Goal: Task Accomplishment & Management: Manage account settings

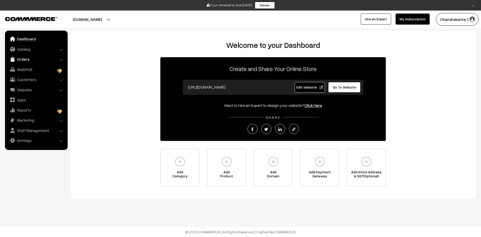
click at [25, 60] on link "Orders" at bounding box center [36, 59] width 60 height 9
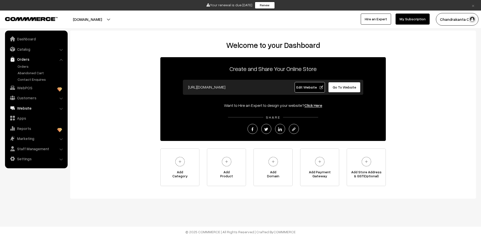
click at [28, 108] on link "Website" at bounding box center [36, 108] width 60 height 9
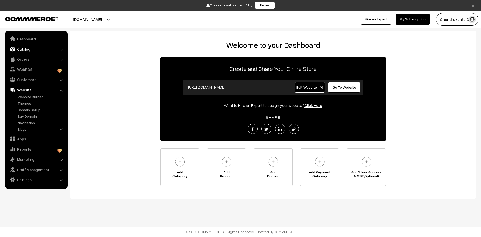
click at [28, 51] on link "Catalog" at bounding box center [36, 49] width 60 height 9
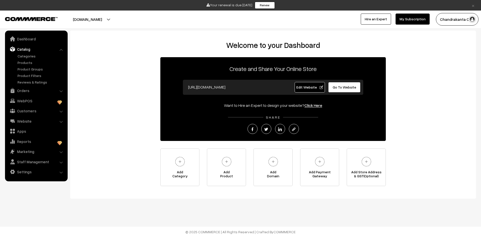
click at [28, 50] on link "Catalog" at bounding box center [36, 49] width 60 height 9
click at [27, 61] on link "Products" at bounding box center [41, 62] width 50 height 5
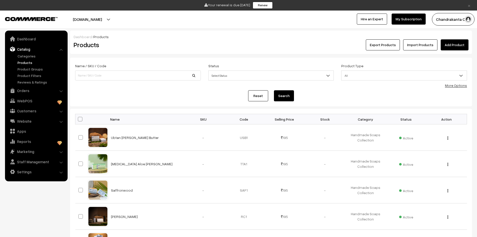
click at [394, 43] on button "Export Products" at bounding box center [383, 44] width 34 height 11
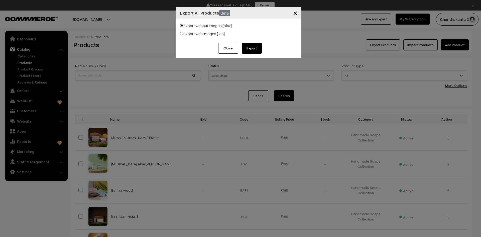
click at [248, 47] on button "Export" at bounding box center [252, 48] width 20 height 11
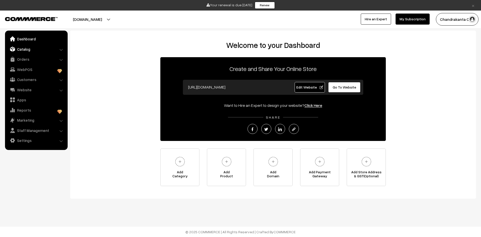
click at [36, 50] on link "Catalog" at bounding box center [36, 49] width 60 height 9
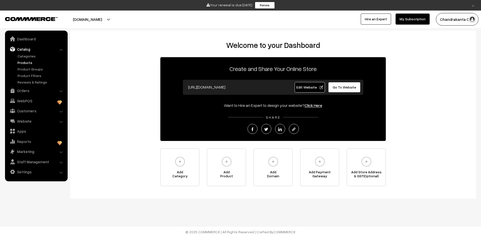
click at [28, 63] on link "Products" at bounding box center [41, 62] width 50 height 5
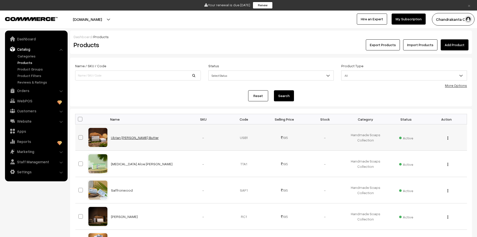
click at [130, 139] on link "Ubtan [PERSON_NAME] Butter" at bounding box center [135, 137] width 48 height 4
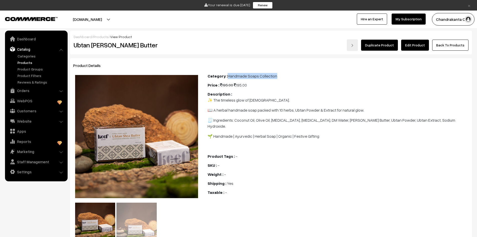
drag, startPoint x: 228, startPoint y: 75, endPoint x: 275, endPoint y: 74, distance: 47.4
click at [275, 74] on div "Category : Handmade Soaps Collection" at bounding box center [339, 76] width 262 height 6
click at [273, 88] on div "Price : 195.00 195.00" at bounding box center [339, 85] width 262 height 6
drag, startPoint x: 74, startPoint y: 45, endPoint x: 130, endPoint y: 48, distance: 55.5
click at [130, 48] on h2 "Ubtan [PERSON_NAME] Butter" at bounding box center [137, 45] width 127 height 8
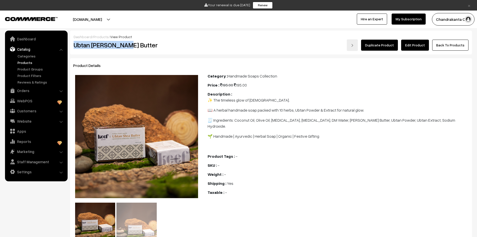
copy h2 "Ubtan [PERSON_NAME] Butter"
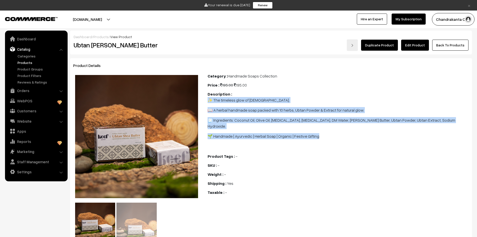
drag, startPoint x: 208, startPoint y: 100, endPoint x: 323, endPoint y: 130, distance: 119.5
click at [323, 130] on span "✨ The timeless glow of Ayurveda. 📖 A herbal handmade soap packed with 10 herbs,…" at bounding box center [339, 123] width 262 height 52
copy span "✨ The timeless glow of Ayurveda. 📖 A herbal handmade soap packed with 10 herbs,…"
click at [29, 57] on link "Categories" at bounding box center [41, 55] width 50 height 5
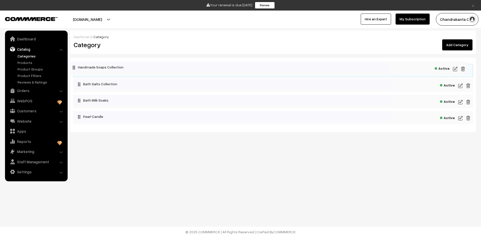
drag, startPoint x: 127, startPoint y: 69, endPoint x: 122, endPoint y: 68, distance: 5.4
drag, startPoint x: 89, startPoint y: 69, endPoint x: 87, endPoint y: 66, distance: 3.1
drag, startPoint x: 87, startPoint y: 66, endPoint x: 94, endPoint y: 68, distance: 7.2
drag, startPoint x: 94, startPoint y: 68, endPoint x: 177, endPoint y: 67, distance: 83.0
click at [459, 70] on img at bounding box center [460, 70] width 5 height 6
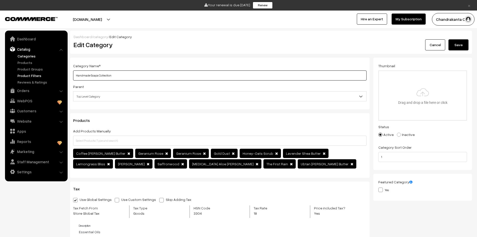
drag, startPoint x: 144, startPoint y: 77, endPoint x: 21, endPoint y: 77, distance: 123.1
click at [21, 77] on body "Thank you for showing interest. Our team will call you shortly. Close × Your re…" at bounding box center [238, 236] width 477 height 472
click at [28, 57] on link "Categories" at bounding box center [41, 55] width 50 height 5
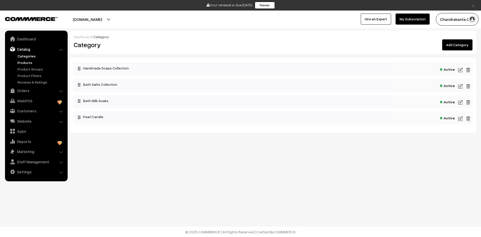
click at [32, 64] on link "Products" at bounding box center [41, 62] width 50 height 5
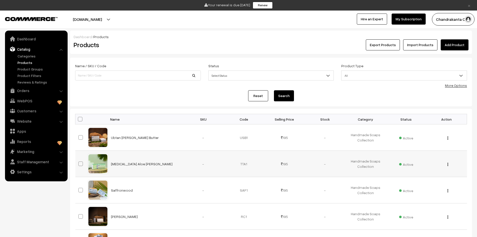
drag, startPoint x: 110, startPoint y: 163, endPoint x: 140, endPoint y: 165, distance: 30.1
click at [140, 165] on td "Tea Tree Aloe Vera" at bounding box center [145, 164] width 75 height 26
copy link "Tea Tree Aloe Vera"
click at [131, 164] on link "Tea Tree Aloe Vera" at bounding box center [142, 164] width 62 height 4
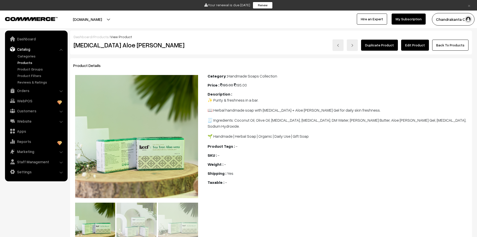
click at [209, 109] on p "📖 Herbal handmade soap with Tea Tree Oil + Aloe Vera Gel for daily skin freshne…" at bounding box center [339, 110] width 262 height 6
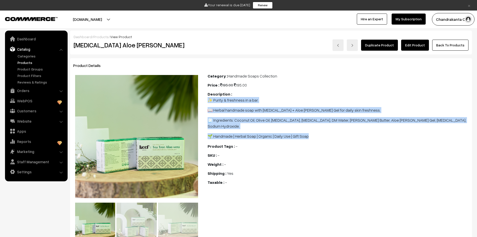
drag, startPoint x: 208, startPoint y: 101, endPoint x: 309, endPoint y: 129, distance: 105.3
click at [309, 129] on span "✨ Purity & freshness in a bar. 📖 Herbal handmade soap with Tea Tree Oil + Aloe …" at bounding box center [339, 118] width 262 height 42
copy span "✨ Purity & freshness in a bar. 📖 Herbal handmade soap with Tea Tree Oil + Aloe …"
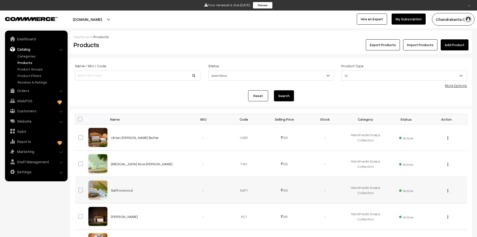
drag, startPoint x: 110, startPoint y: 188, endPoint x: 131, endPoint y: 189, distance: 21.1
click at [131, 189] on td "Saffronwood" at bounding box center [145, 190] width 75 height 26
copy link "Saffronwood"
click at [114, 191] on link "Saffronwood" at bounding box center [122, 190] width 22 height 4
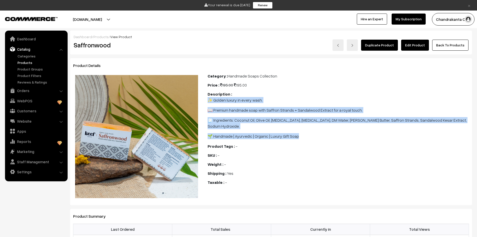
drag, startPoint x: 209, startPoint y: 98, endPoint x: 298, endPoint y: 130, distance: 95.3
click at [298, 130] on span "✨ Golden luxury in every wash. 📖 Premium handmade soap with Saffron Strands + S…" at bounding box center [339, 118] width 262 height 42
copy span "✨ Golden luxury in every wash. 📖 Premium handmade soap with Saffron Strands + S…"
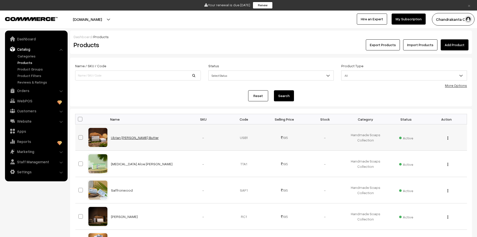
scroll to position [100, 0]
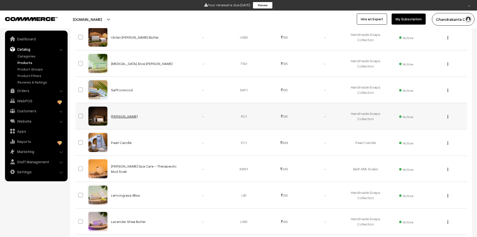
click at [124, 116] on link "[PERSON_NAME]" at bounding box center [124, 116] width 27 height 4
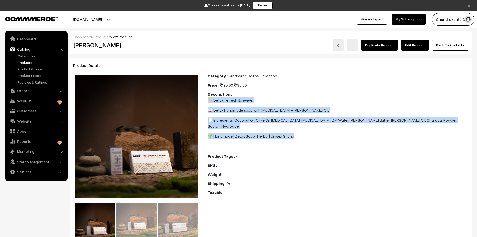
drag, startPoint x: 209, startPoint y: 100, endPoint x: 295, endPoint y: 134, distance: 93.3
click at [295, 134] on span "✨ Detox, refresh & revive. 📖 Detox handmade soap with [MEDICAL_DATA] + [PERSON_…" at bounding box center [339, 123] width 262 height 52
copy span "✨ Detox, refresh & revive. 📖 Detox handmade soap with [MEDICAL_DATA] + [PERSON_…"
drag, startPoint x: 75, startPoint y: 45, endPoint x: 135, endPoint y: 45, distance: 59.9
click at [135, 45] on h2 "[PERSON_NAME]" at bounding box center [137, 45] width 127 height 8
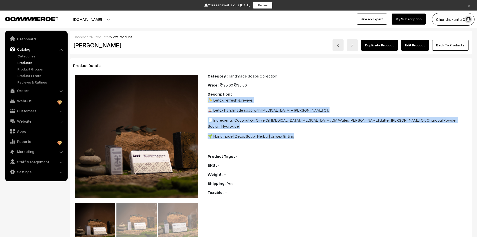
copy h2 "[PERSON_NAME]"
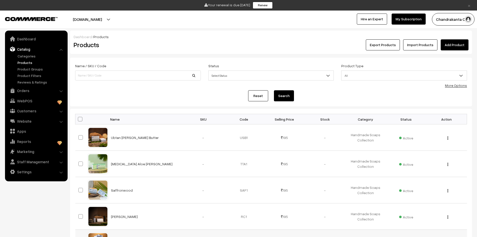
scroll to position [100, 0]
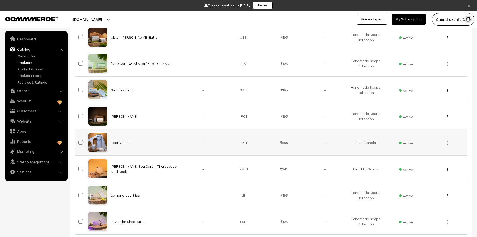
drag, startPoint x: 111, startPoint y: 140, endPoint x: 132, endPoint y: 144, distance: 22.0
click at [132, 144] on td "Pearl Candle" at bounding box center [145, 142] width 75 height 26
copy link "Pearl Candle"
click at [148, 143] on td "Pearl Candle" at bounding box center [145, 142] width 75 height 26
click at [130, 143] on td "Pearl Candle" at bounding box center [145, 142] width 75 height 26
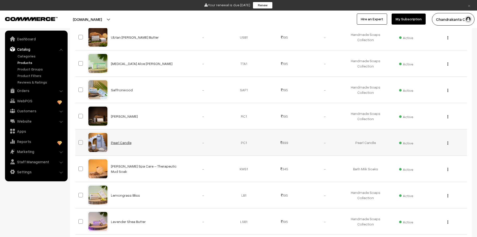
click at [128, 142] on link "Pearl Candle" at bounding box center [121, 142] width 21 height 4
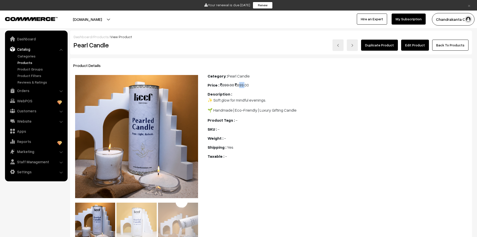
drag, startPoint x: 238, startPoint y: 85, endPoint x: 233, endPoint y: 104, distance: 19.3
click at [244, 85] on div "Price : 899.00 899.00" at bounding box center [339, 85] width 262 height 6
drag, startPoint x: 207, startPoint y: 100, endPoint x: 296, endPoint y: 110, distance: 89.1
click at [296, 110] on div "Category : Pearl Candle Price : 899.00 899.00 Description : ✨ Soft glow for min…" at bounding box center [338, 159] width 269 height 172
copy span "✨ Soft glow for mindful evenings. 🌱 Handmade | Eco-Friendly | Luxury Gifting Ca…"
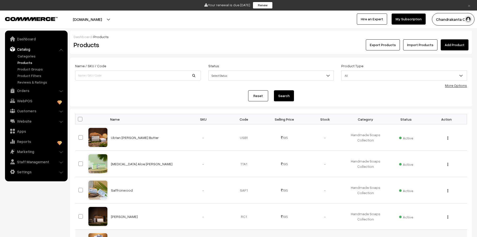
scroll to position [100, 0]
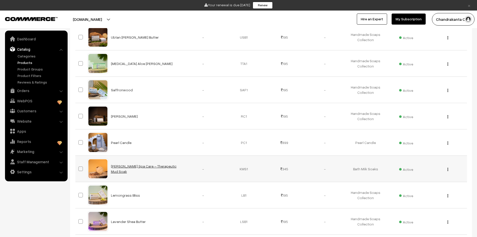
click at [132, 169] on link "[PERSON_NAME] Spa Care – Therapeutic Mud Soak" at bounding box center [144, 169] width 66 height 10
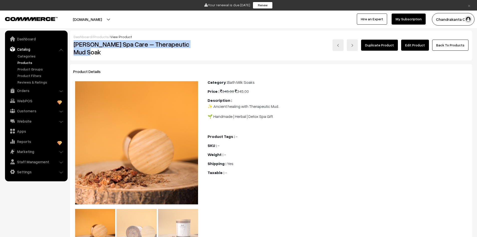
drag, startPoint x: 74, startPoint y: 45, endPoint x: 198, endPoint y: 44, distance: 124.1
click at [198, 44] on h2 "[PERSON_NAME] Spa Care – Therapeutic Mud Soak" at bounding box center [137, 48] width 127 height 16
copy h2 "[PERSON_NAME] Spa Care – Therapeutic Mud Soak"
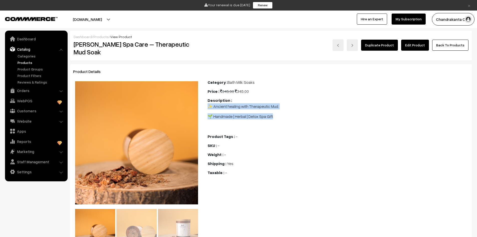
drag, startPoint x: 210, startPoint y: 99, endPoint x: 274, endPoint y: 111, distance: 64.7
click at [274, 111] on span "✨ Ancient healing with Therapeutic Mud. 🌱 Handmade | Herbal | Detox Spa Gift" at bounding box center [339, 116] width 262 height 26
copy span "✨ Ancient healing with Therapeutic Mud. 🌱 Handmade | Herbal | Detox Spa Gift"
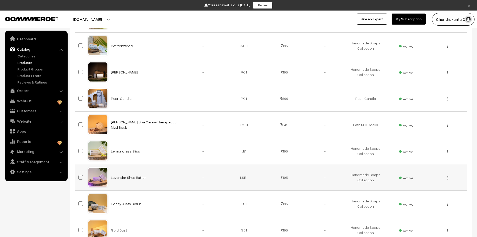
scroll to position [150, 0]
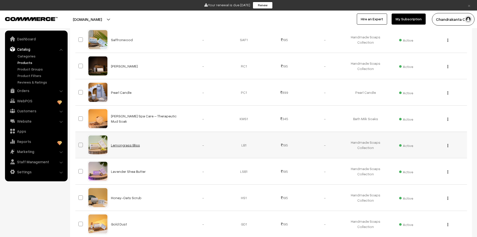
click at [126, 145] on link "Lemongrass Bliss" at bounding box center [125, 145] width 29 height 4
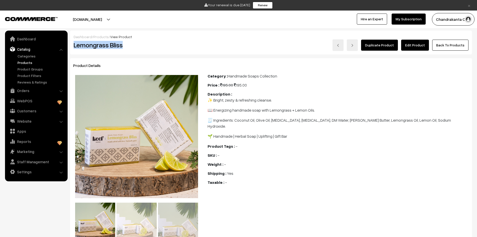
drag, startPoint x: 73, startPoint y: 45, endPoint x: 125, endPoint y: 44, distance: 51.4
click at [125, 44] on div "Lemongrass Bliss" at bounding box center [137, 45] width 134 height 12
copy h2 "Lemongrass Bliss"
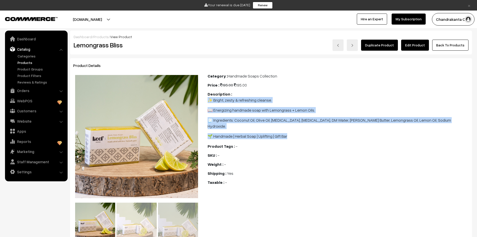
drag, startPoint x: 208, startPoint y: 100, endPoint x: 287, endPoint y: 131, distance: 84.9
click at [287, 131] on span "✨ Bright, zesty & refreshing cleanse. 📖 Energizing handmade soap with Lemongras…" at bounding box center [339, 118] width 262 height 42
copy span "✨ Bright, zesty & refreshing cleanse. 📖 Energizing handmade soap with Lemongras…"
click at [22, 63] on link "Products" at bounding box center [41, 62] width 50 height 5
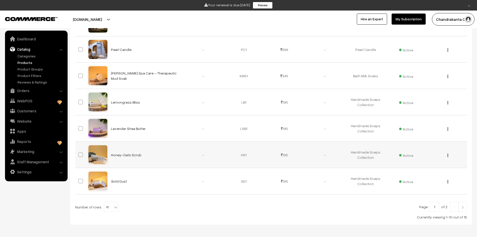
scroll to position [201, 0]
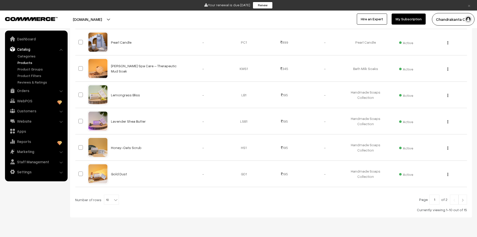
click at [106, 202] on span "10" at bounding box center [111, 200] width 15 height 10
select select "60"
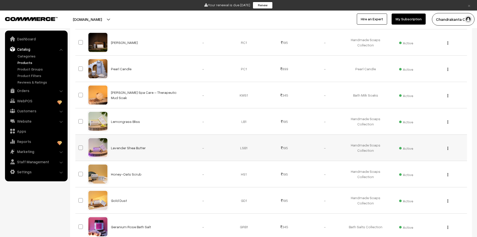
scroll to position [175, 0]
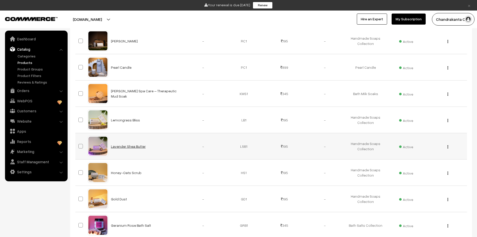
click at [126, 148] on link "Lavender Shea Butter" at bounding box center [128, 146] width 35 height 4
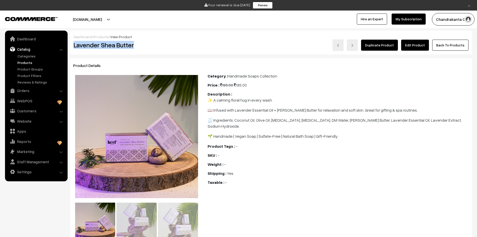
drag, startPoint x: 138, startPoint y: 45, endPoint x: 73, endPoint y: 47, distance: 64.7
click at [73, 47] on div "Lavender Shea Butter" at bounding box center [137, 45] width 134 height 12
copy h2 "Lavender Shea Butter"
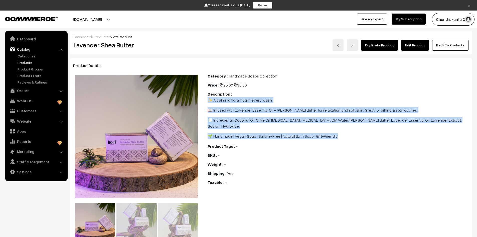
drag, startPoint x: 209, startPoint y: 99, endPoint x: 338, endPoint y: 131, distance: 132.8
click at [338, 131] on span "✨ A calming floral hug in every wash. 📖 Infused with Lavender Essential Oil + S…" at bounding box center [339, 118] width 262 height 42
copy span "✨ A calming floral hug in every wash. 📖 Infused with Lavender Essential Oil + S…"
click at [26, 60] on link "Products" at bounding box center [41, 62] width 50 height 5
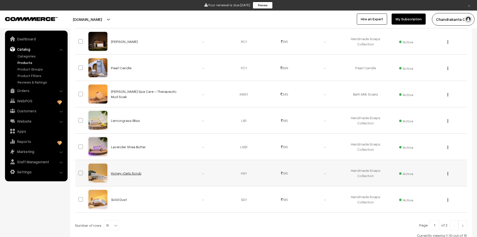
scroll to position [175, 0]
click at [123, 174] on link "Honey-Oats Scrub" at bounding box center [126, 172] width 31 height 4
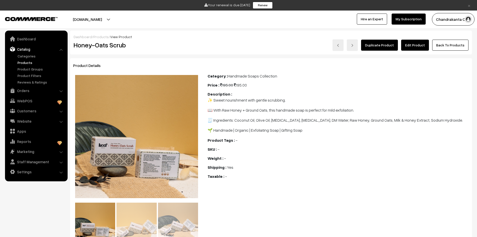
click at [209, 100] on p "✨ Sweet nourishment with gentle scrubbing." at bounding box center [339, 100] width 262 height 6
drag, startPoint x: 75, startPoint y: 45, endPoint x: 145, endPoint y: 49, distance: 70.0
click at [145, 49] on h2 "Honey-Oats Scrub" at bounding box center [137, 45] width 127 height 8
copy h2 "Honey-Oats Scrub"
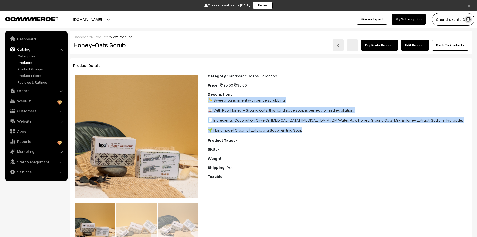
drag, startPoint x: 209, startPoint y: 97, endPoint x: 303, endPoint y: 129, distance: 99.7
click at [303, 129] on span "✨ Sweet nourishment with gentle scrubbing. 📖 With Raw Honey + Ground Oats, this…" at bounding box center [339, 115] width 262 height 36
copy span "✨ Sweet nourishment with gentle scrubbing. 📖 With Raw Honey + Ground Oats, this…"
click at [25, 64] on link "Products" at bounding box center [41, 62] width 50 height 5
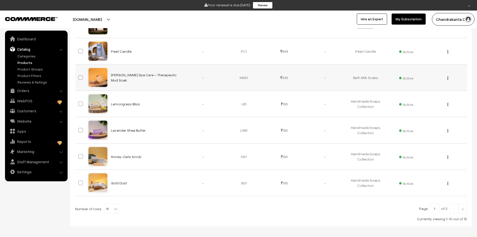
scroll to position [201, 0]
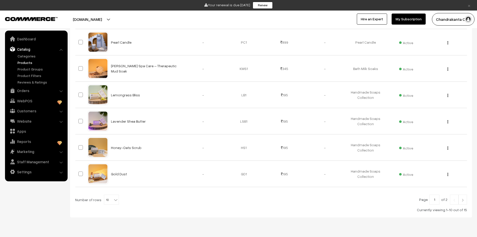
click at [113, 200] on b at bounding box center [115, 199] width 5 height 5
select select "60"
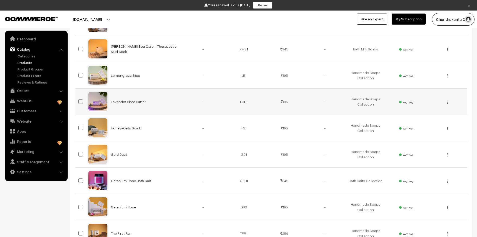
scroll to position [251, 0]
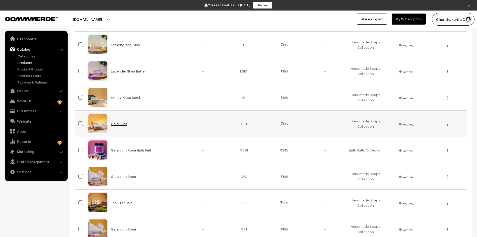
click at [117, 124] on link "Gold Dust" at bounding box center [119, 124] width 16 height 4
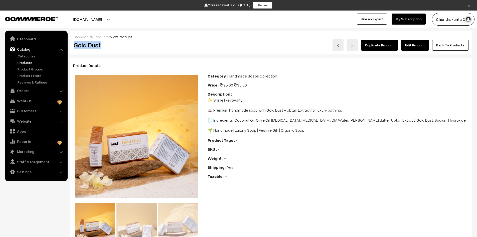
drag, startPoint x: 103, startPoint y: 44, endPoint x: 75, endPoint y: 46, distance: 28.4
click at [75, 46] on h2 "Gold Dust" at bounding box center [137, 45] width 127 height 8
copy h2 "Gold Dust"
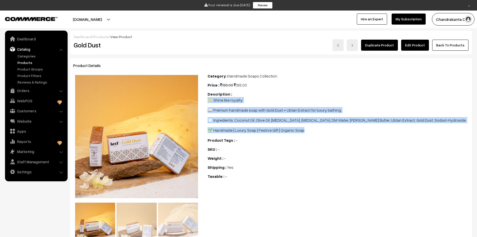
drag, startPoint x: 209, startPoint y: 100, endPoint x: 303, endPoint y: 133, distance: 99.6
click at [303, 133] on span "✨ Shine like royalty. 📖 Premium handmade soap with Gold Dust + Ubtan Extract fo…" at bounding box center [339, 115] width 262 height 36
copy span "✨ Shine like royalty. 📖 Premium handmade soap with Gold Dust + Ubtan Extract fo…"
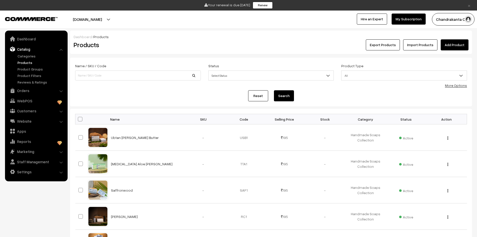
scroll to position [251, 0]
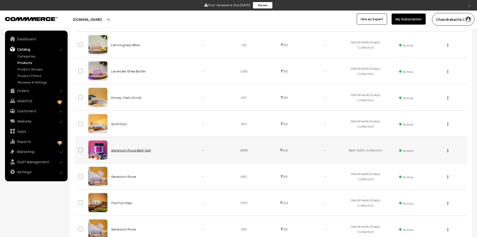
click at [123, 150] on link "Geranium Rose Bath Salt" at bounding box center [131, 150] width 40 height 4
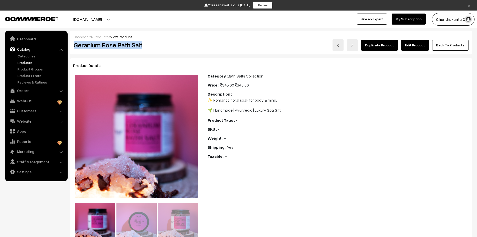
drag, startPoint x: 74, startPoint y: 44, endPoint x: 144, endPoint y: 42, distance: 69.7
click at [144, 42] on h2 "Geranium Rose Bath Salt" at bounding box center [137, 45] width 127 height 8
copy h2 "Geranium Rose Bath Salt"
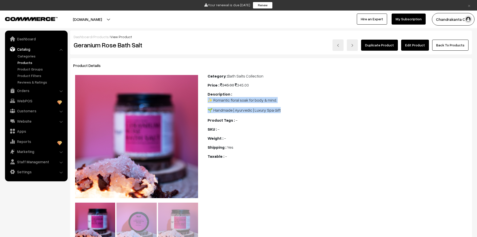
drag, startPoint x: 209, startPoint y: 99, endPoint x: 281, endPoint y: 112, distance: 73.4
click at [281, 112] on span "✨ Romantic floral soak for body & mind. 🌱 Handmade | Ayurvedic | Luxury Spa Gift" at bounding box center [339, 105] width 262 height 16
copy span "✨ Romantic floral soak for body & mind. 🌱 Handmade | Ayurvedic | Luxury Spa Gift"
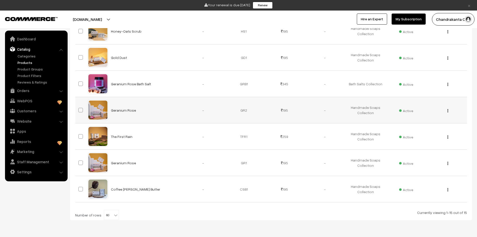
scroll to position [326, 0]
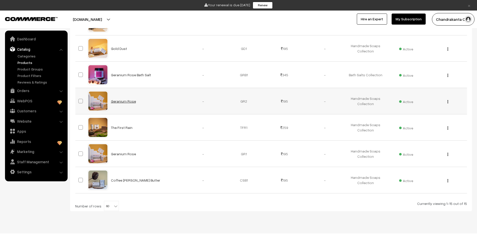
click at [128, 101] on link "Geranium Rose" at bounding box center [123, 101] width 25 height 4
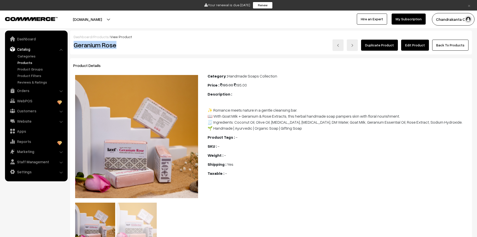
drag, startPoint x: 75, startPoint y: 46, endPoint x: 123, endPoint y: 47, distance: 48.1
click at [123, 47] on h2 "Geranium Rose" at bounding box center [137, 45] width 127 height 8
copy h2 "Geranium Rose"
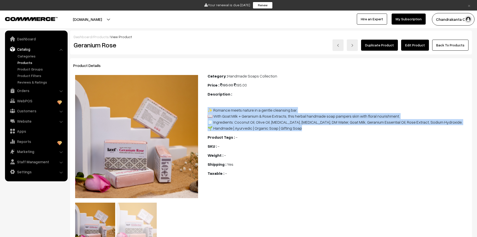
drag, startPoint x: 210, startPoint y: 109, endPoint x: 316, endPoint y: 130, distance: 108.2
click at [316, 130] on span "✨ Romance meets nature in a gentle cleansing bar. 📖 With Goat Milk + Geranium &…" at bounding box center [339, 116] width 262 height 30
copy span "✨ Romance meets nature in a gentle cleansing bar. 📖 With Goat Milk + Geranium &…"
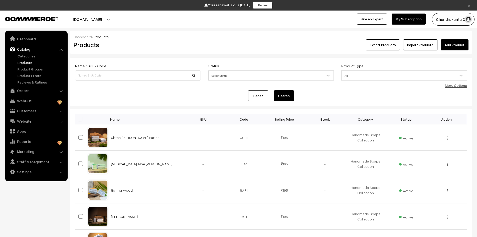
scroll to position [326, 0]
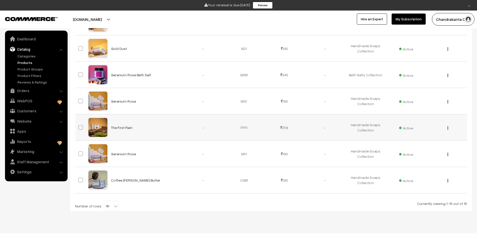
drag, startPoint x: 120, startPoint y: 128, endPoint x: 125, endPoint y: 136, distance: 8.6
click at [120, 128] on link "The First Rain" at bounding box center [122, 127] width 22 height 4
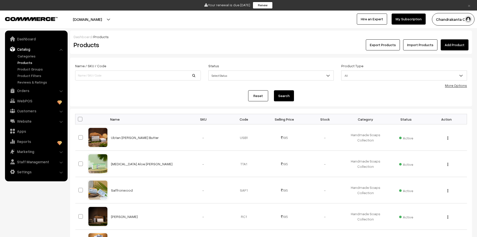
scroll to position [326, 0]
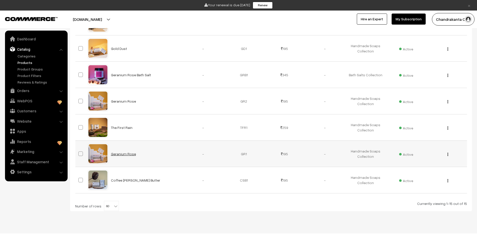
click at [121, 155] on link "Geranium Rose" at bounding box center [123, 154] width 25 height 4
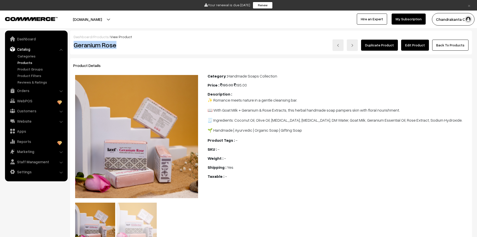
drag, startPoint x: 75, startPoint y: 44, endPoint x: 118, endPoint y: 44, distance: 42.9
click at [118, 44] on h2 "Geranium Rose" at bounding box center [137, 45] width 127 height 8
copy h2 "Geranium Rose"
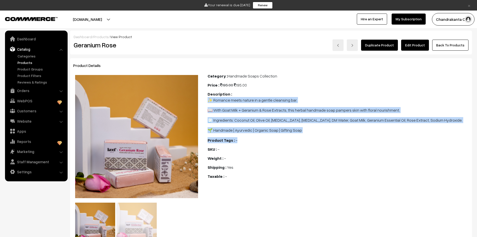
drag, startPoint x: 209, startPoint y: 102, endPoint x: 300, endPoint y: 133, distance: 96.1
click at [300, 133] on div "Category : Handmade Soaps Collection Price : 195.00 195.00 Description : ✨ Roma…" at bounding box center [338, 159] width 269 height 172
click at [300, 131] on p "🌱 Handmade | Ayurvedic | Organic Soap | Gifting Soap" at bounding box center [339, 130] width 262 height 6
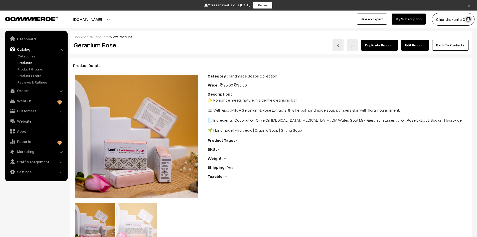
click at [300, 131] on p "🌱 Handmade | Ayurvedic | Organic Soap | Gifting Soap" at bounding box center [339, 130] width 262 height 6
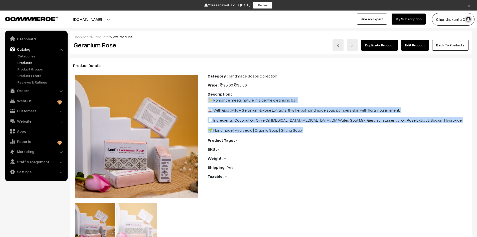
drag, startPoint x: 300, startPoint y: 131, endPoint x: 209, endPoint y: 106, distance: 94.5
click at [209, 106] on span "✨ Romance meets nature in a gentle cleansing bar. 📖 With Goat Milk + Geranium &…" at bounding box center [339, 115] width 262 height 36
copy div "✨ Romance meets nature in a gentle cleansing bar. 📖 With Goat Milk + Geranium &…"
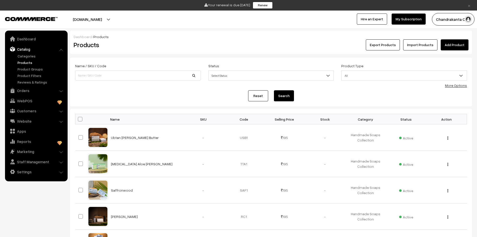
scroll to position [326, 0]
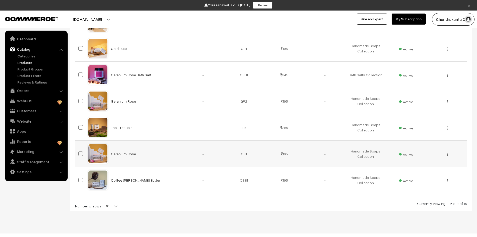
click at [81, 155] on span at bounding box center [80, 153] width 5 height 5
click at [79, 152] on input "checkbox" at bounding box center [77, 150] width 3 height 3
checkbox input "true"
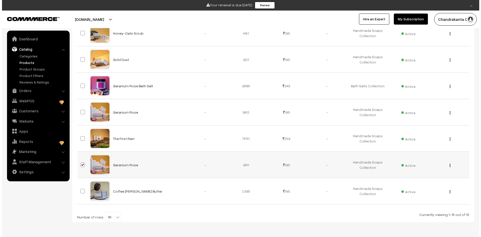
scroll to position [346, 0]
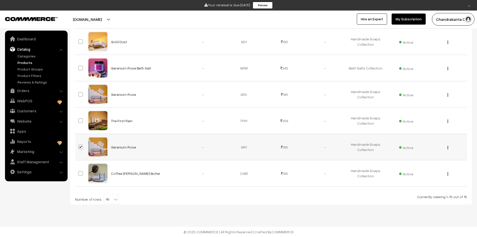
click at [448, 147] on img "button" at bounding box center [448, 147] width 1 height 3
click at [428, 174] on link "Delete" at bounding box center [426, 176] width 43 height 11
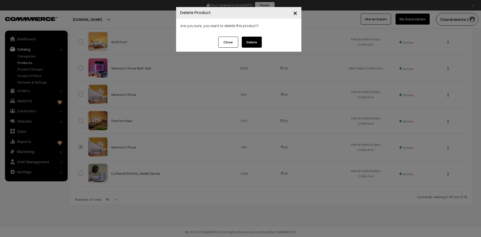
click at [243, 43] on button "Delete" at bounding box center [252, 42] width 20 height 11
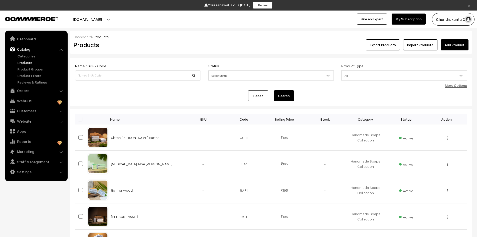
scroll to position [306, 0]
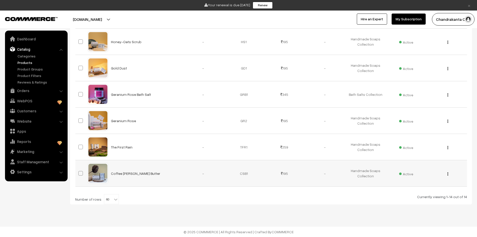
click at [125, 176] on td "Coffee [PERSON_NAME] Butter" at bounding box center [145, 173] width 75 height 26
click at [125, 174] on link "Coffee [PERSON_NAME] Butter" at bounding box center [135, 173] width 49 height 4
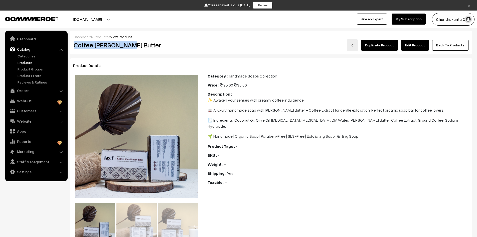
drag, startPoint x: 82, startPoint y: 46, endPoint x: 127, endPoint y: 48, distance: 44.4
click at [127, 48] on h2 "Coffee [PERSON_NAME] Butter" at bounding box center [137, 45] width 127 height 8
copy h2 "Coffee [PERSON_NAME] Butter"
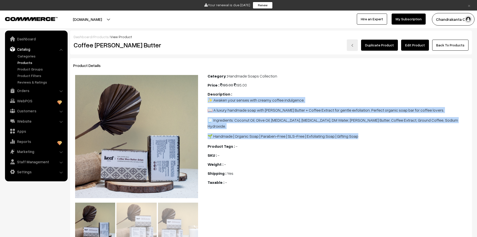
drag, startPoint x: 209, startPoint y: 101, endPoint x: 357, endPoint y: 131, distance: 151.1
click at [357, 131] on span "✨ Awaken your senses with creamy coffee indulgence. 📖 A luxury handmade soap wi…" at bounding box center [339, 118] width 262 height 42
copy span "✨ Awaken your senses with creamy coffee indulgence. 📖 A luxury handmade soap wi…"
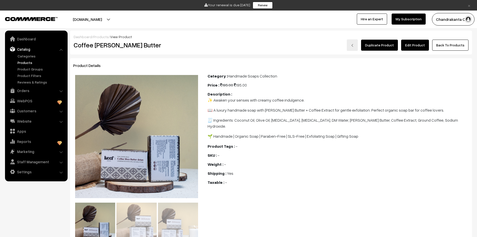
click at [259, 198] on div "Category : Handmade Soaps Collection Price : 195.00 195.00 Description : ✨ Awak…" at bounding box center [338, 159] width 269 height 172
